Goal: Task Accomplishment & Management: Manage account settings

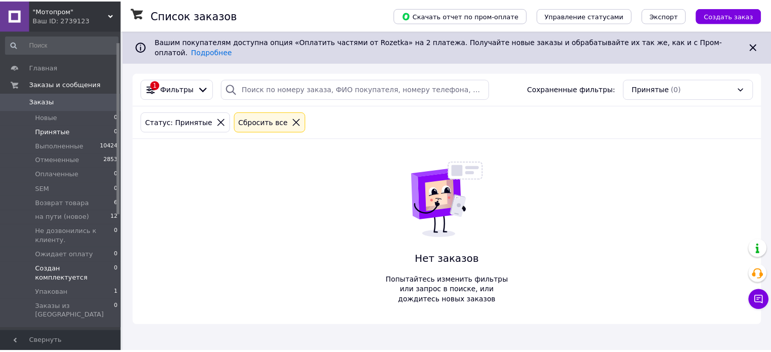
scroll to position [51, 0]
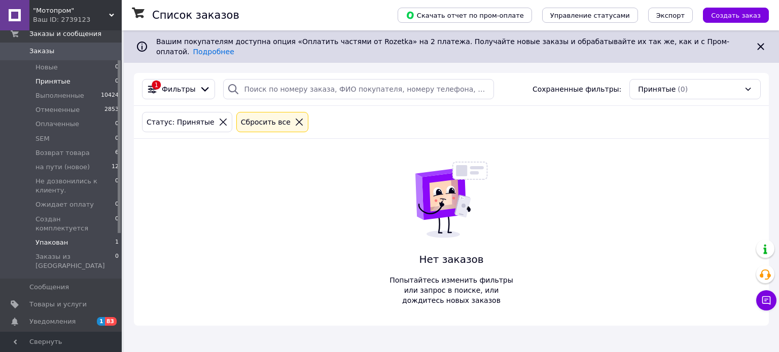
click at [70, 237] on li "Упакован 1" at bounding box center [62, 243] width 125 height 14
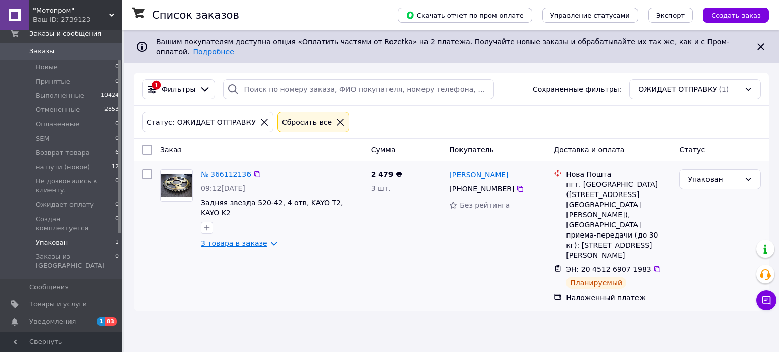
click at [257, 239] on link "3 товара в заказе" at bounding box center [234, 243] width 66 height 8
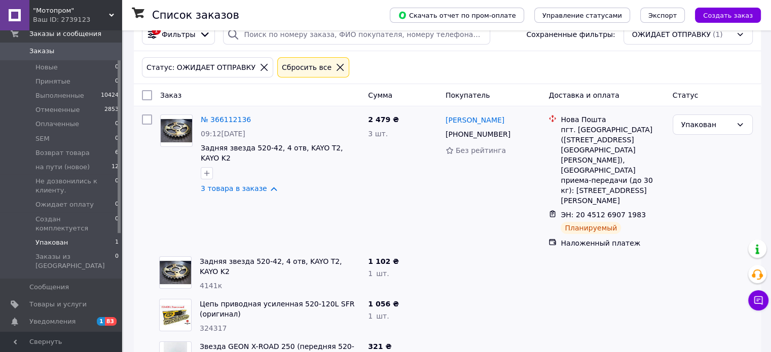
scroll to position [57, 0]
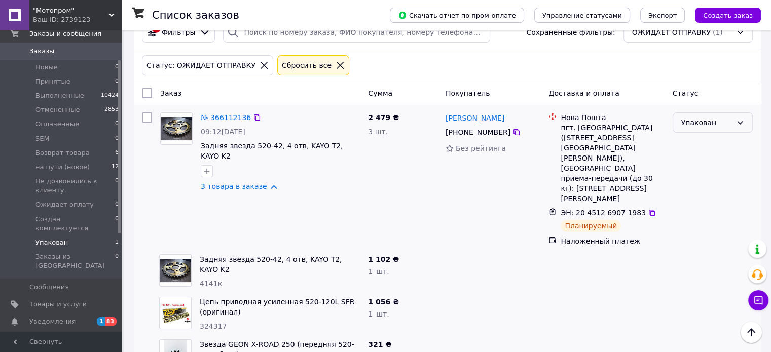
drag, startPoint x: 700, startPoint y: 114, endPoint x: 696, endPoint y: 124, distance: 11.4
click at [700, 117] on div "Упакован" at bounding box center [706, 122] width 51 height 11
click at [686, 205] on li "SEM" at bounding box center [712, 209] width 79 height 18
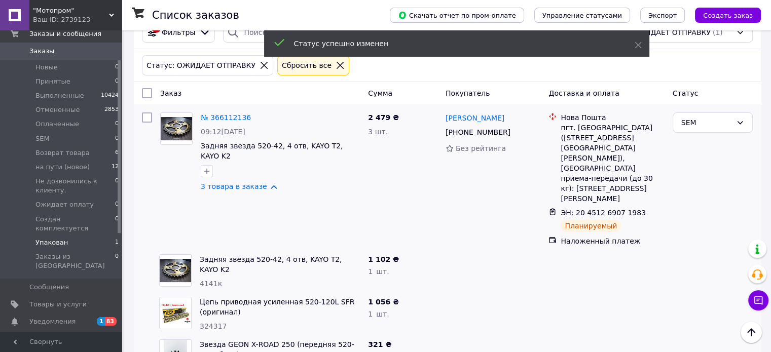
click at [75, 236] on li "Упакован 1" at bounding box center [62, 243] width 125 height 14
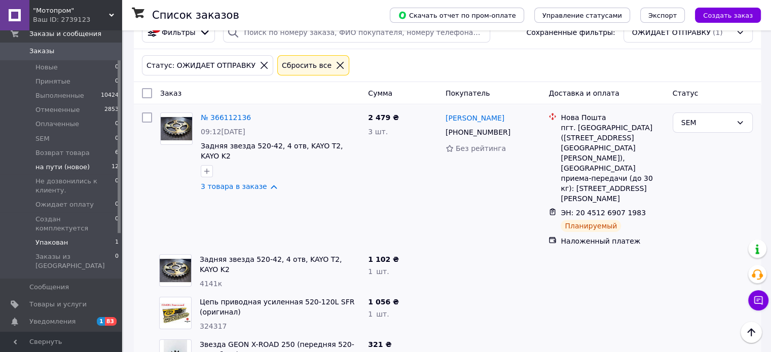
click at [69, 171] on span "на пути (новое)" at bounding box center [62, 167] width 54 height 9
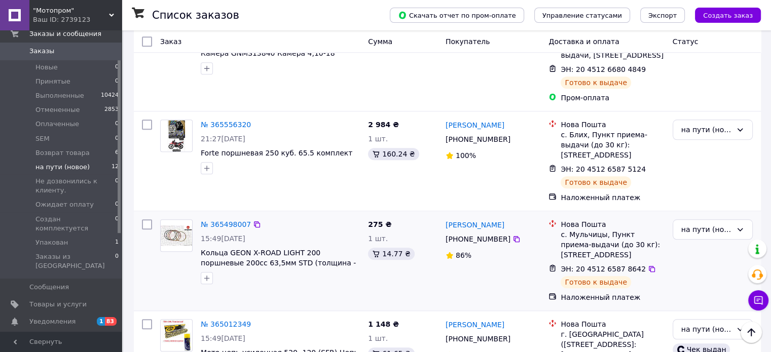
scroll to position [967, 0]
click at [62, 317] on span "Уведомления" at bounding box center [52, 321] width 46 height 9
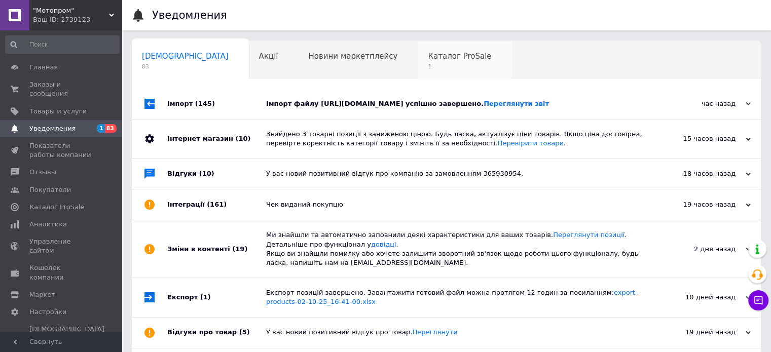
click at [428, 63] on span "1" at bounding box center [459, 67] width 63 height 8
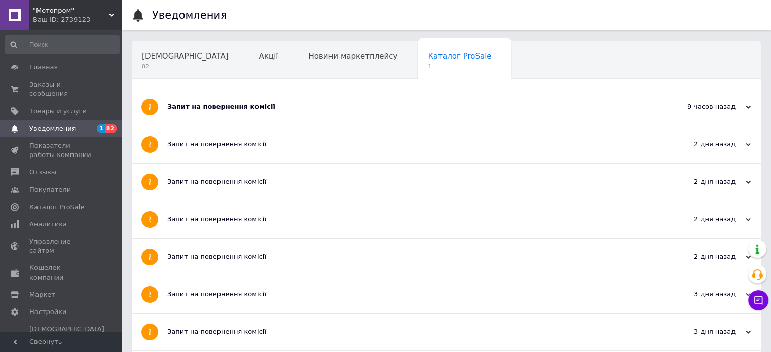
click at [205, 99] on div "Запит на повернення комісії" at bounding box center [408, 107] width 482 height 37
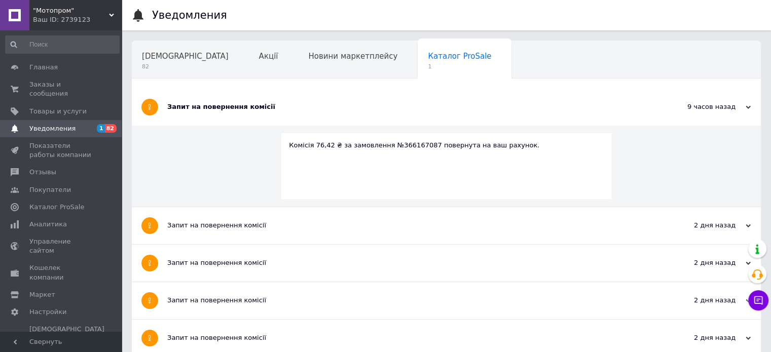
click at [70, 124] on span "Уведомления" at bounding box center [61, 128] width 64 height 9
click at [58, 69] on span "Главная" at bounding box center [61, 67] width 64 height 9
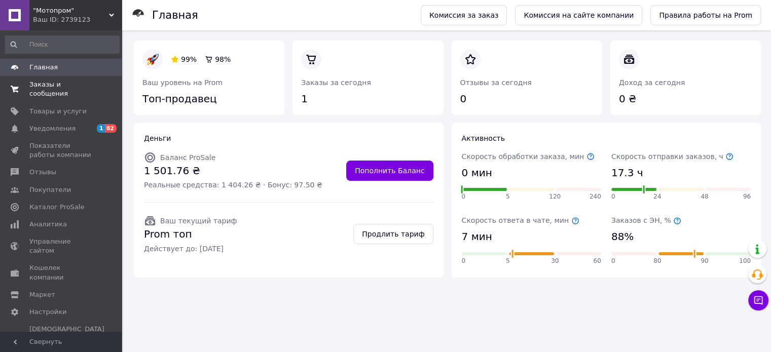
click at [59, 82] on span "Заказы и сообщения" at bounding box center [61, 89] width 64 height 18
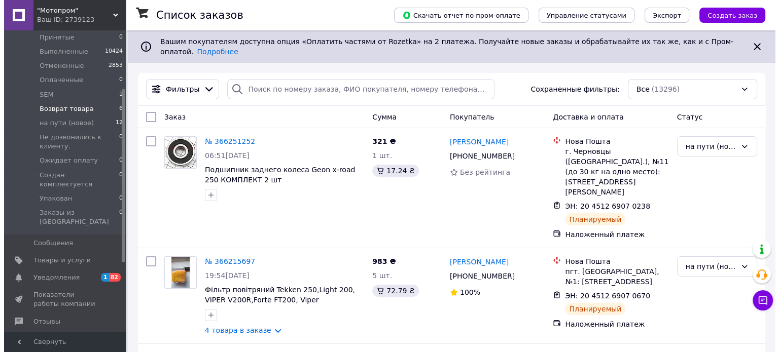
scroll to position [101, 0]
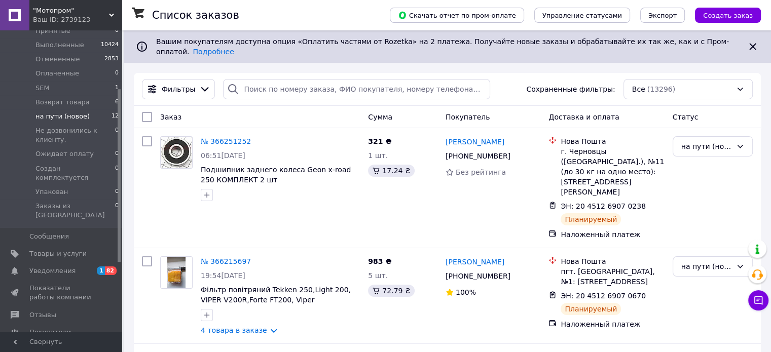
click at [86, 117] on li "на пути (новое) 12" at bounding box center [62, 116] width 125 height 14
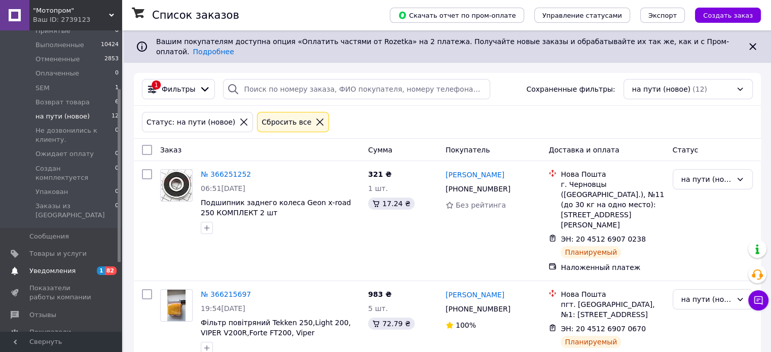
click at [77, 267] on span "Уведомления" at bounding box center [61, 271] width 64 height 9
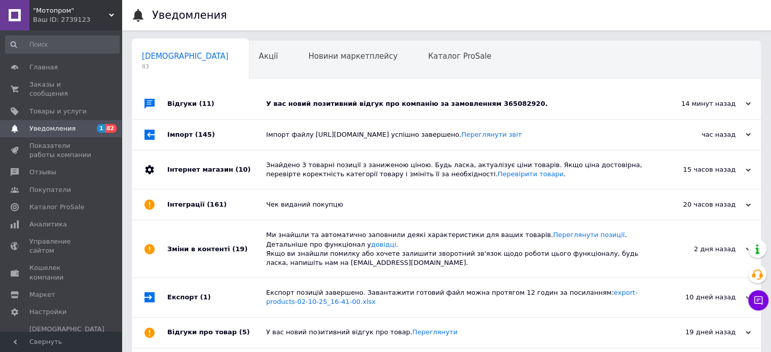
click at [372, 109] on div "У вас новий позитивний відгук про компанію за замовленням 365082920." at bounding box center [457, 104] width 383 height 30
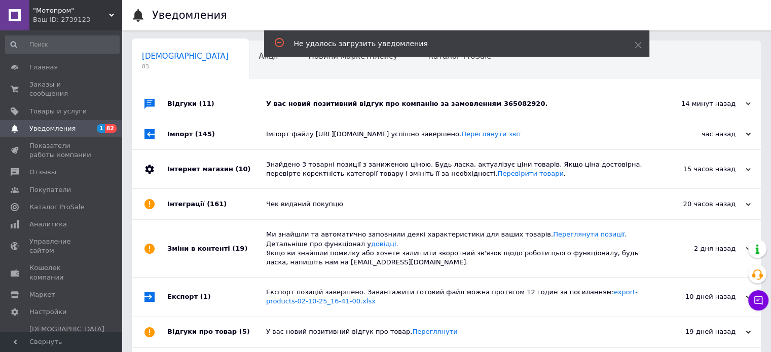
click at [472, 112] on div "У вас новий позитивний відгук про компанію за замовленням 365082920." at bounding box center [457, 104] width 383 height 30
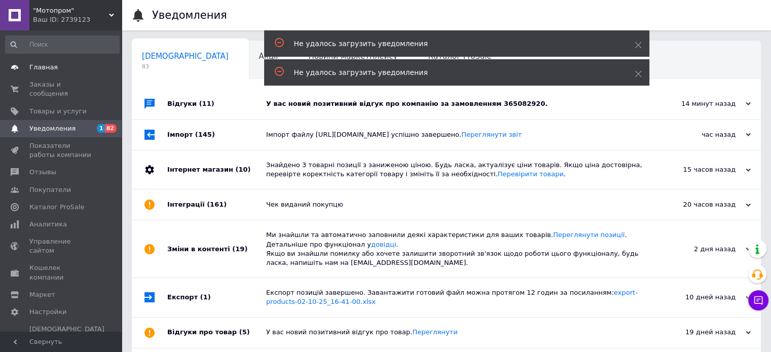
click at [65, 68] on span "Главная" at bounding box center [61, 67] width 64 height 9
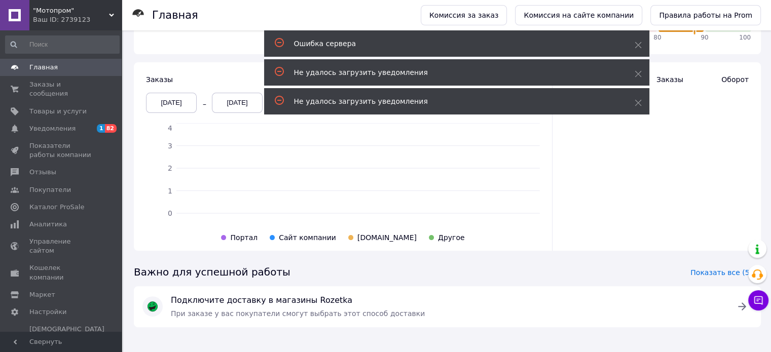
scroll to position [226, 0]
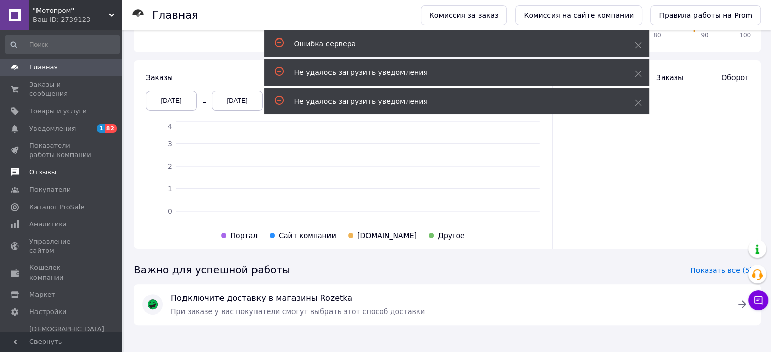
click at [45, 168] on span "Отзывы" at bounding box center [42, 172] width 27 height 9
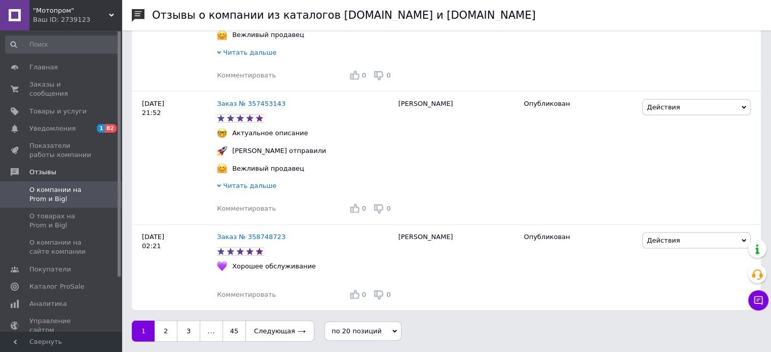
scroll to position [2124, 0]
click at [265, 334] on link "Следующая" at bounding box center [279, 331] width 69 height 21
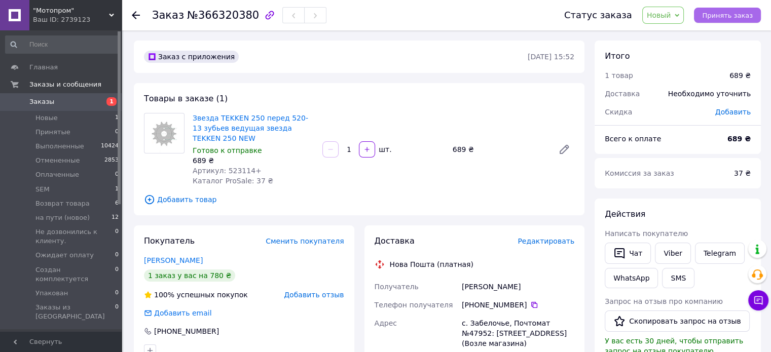
click at [713, 16] on span "Принять заказ" at bounding box center [727, 16] width 51 height 8
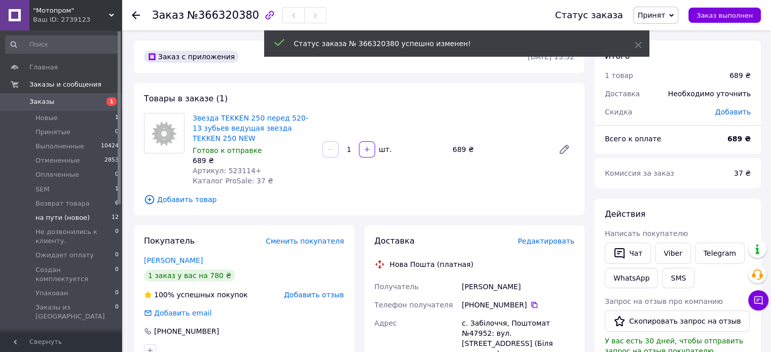
click at [81, 216] on span "на пути (новое)" at bounding box center [62, 217] width 54 height 9
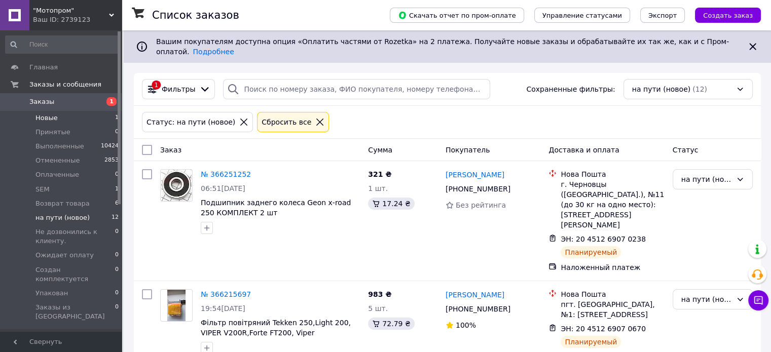
click at [51, 114] on span "Новые" at bounding box center [46, 118] width 22 height 9
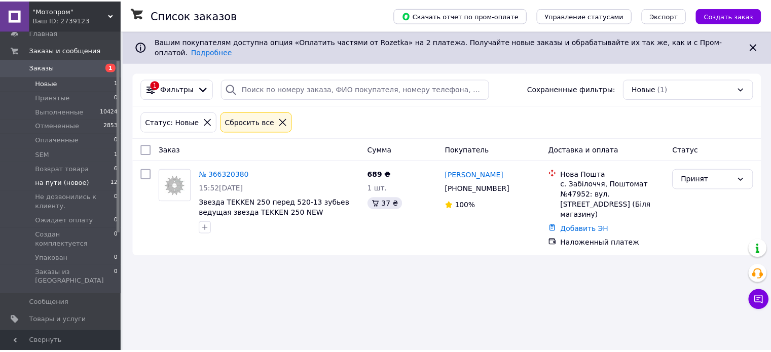
scroll to position [51, 0]
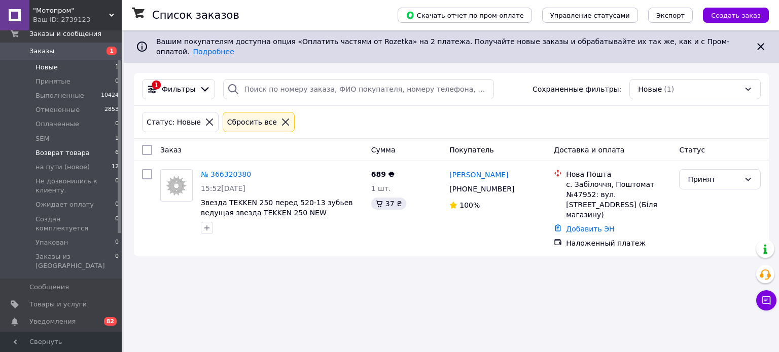
click at [81, 155] on span "Возврат товара" at bounding box center [62, 153] width 54 height 9
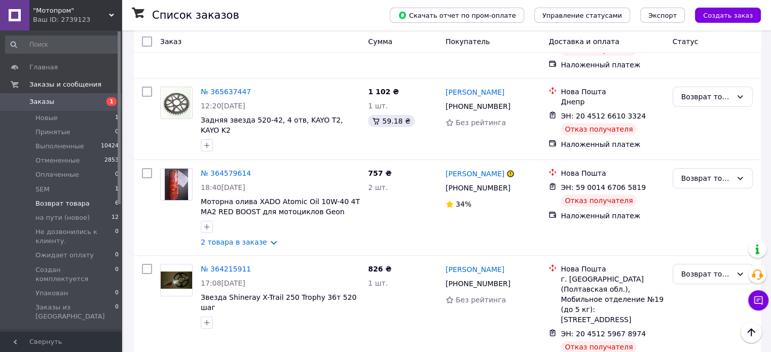
click at [86, 110] on link "Заказы 1" at bounding box center [62, 101] width 125 height 17
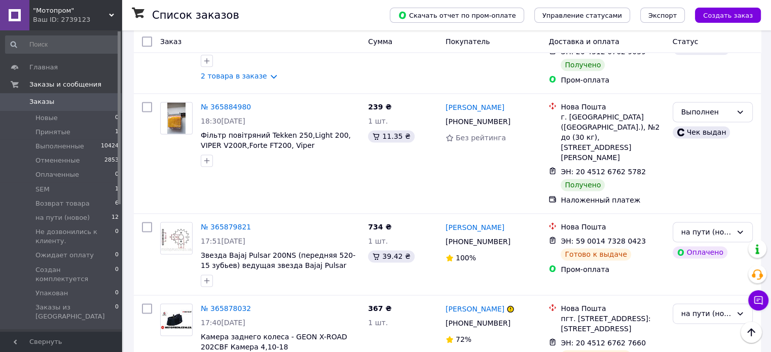
scroll to position [1521, 0]
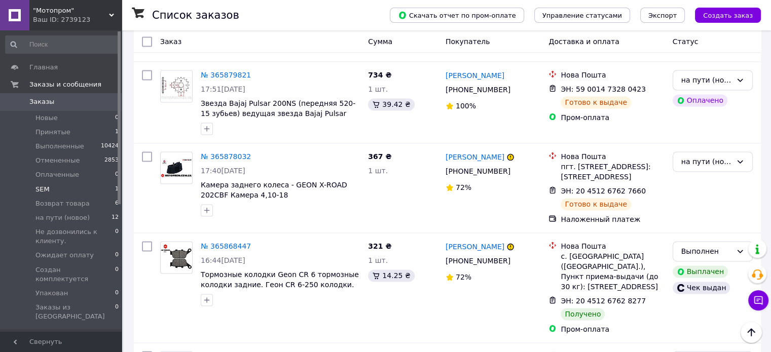
click at [71, 192] on li "SEM 1" at bounding box center [62, 189] width 125 height 14
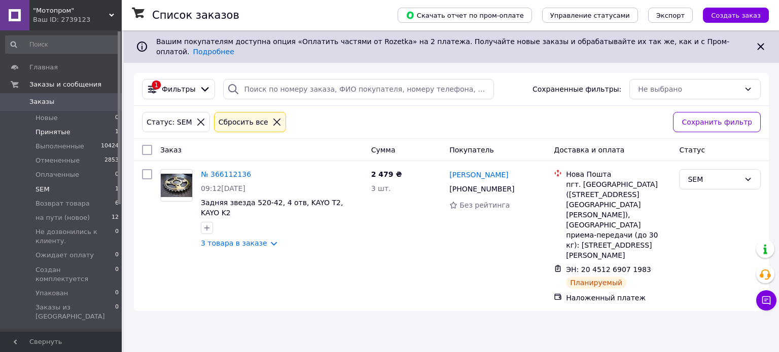
click at [73, 131] on li "Принятые 1" at bounding box center [62, 132] width 125 height 14
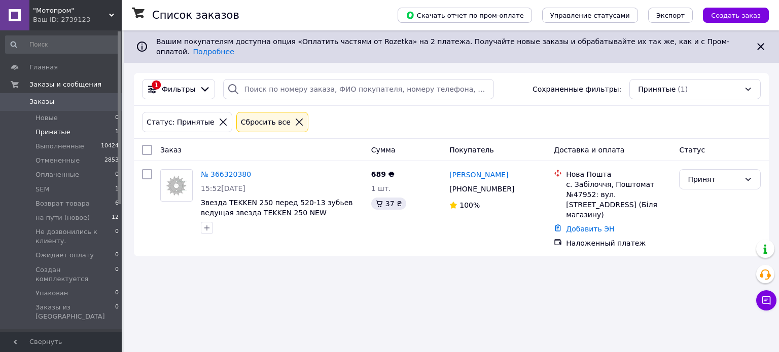
click at [43, 133] on span "Принятые" at bounding box center [52, 132] width 35 height 9
click at [60, 191] on li "SEM 1" at bounding box center [62, 189] width 125 height 14
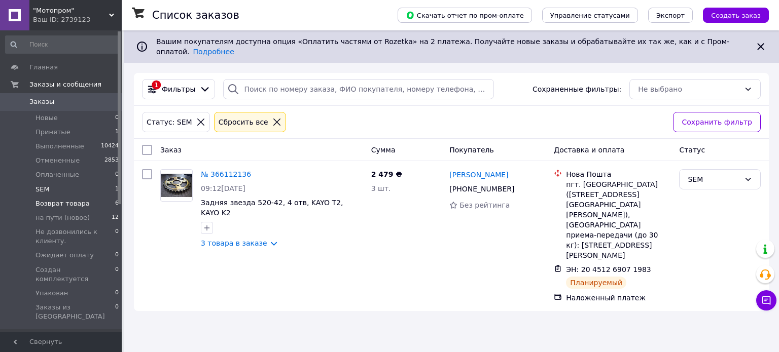
click at [104, 197] on li "Возврат товара 6" at bounding box center [62, 204] width 125 height 14
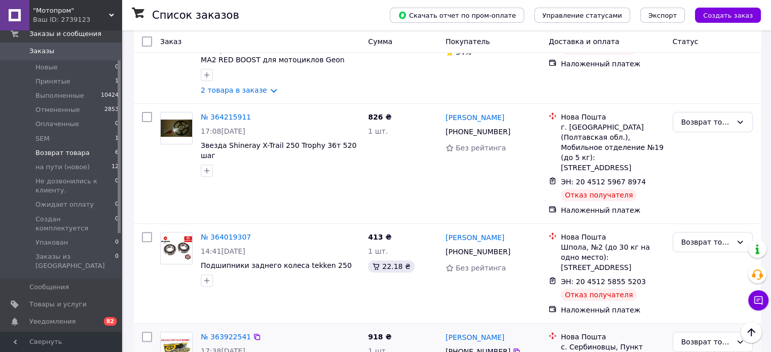
scroll to position [387, 0]
